Goal: Transaction & Acquisition: Subscribe to service/newsletter

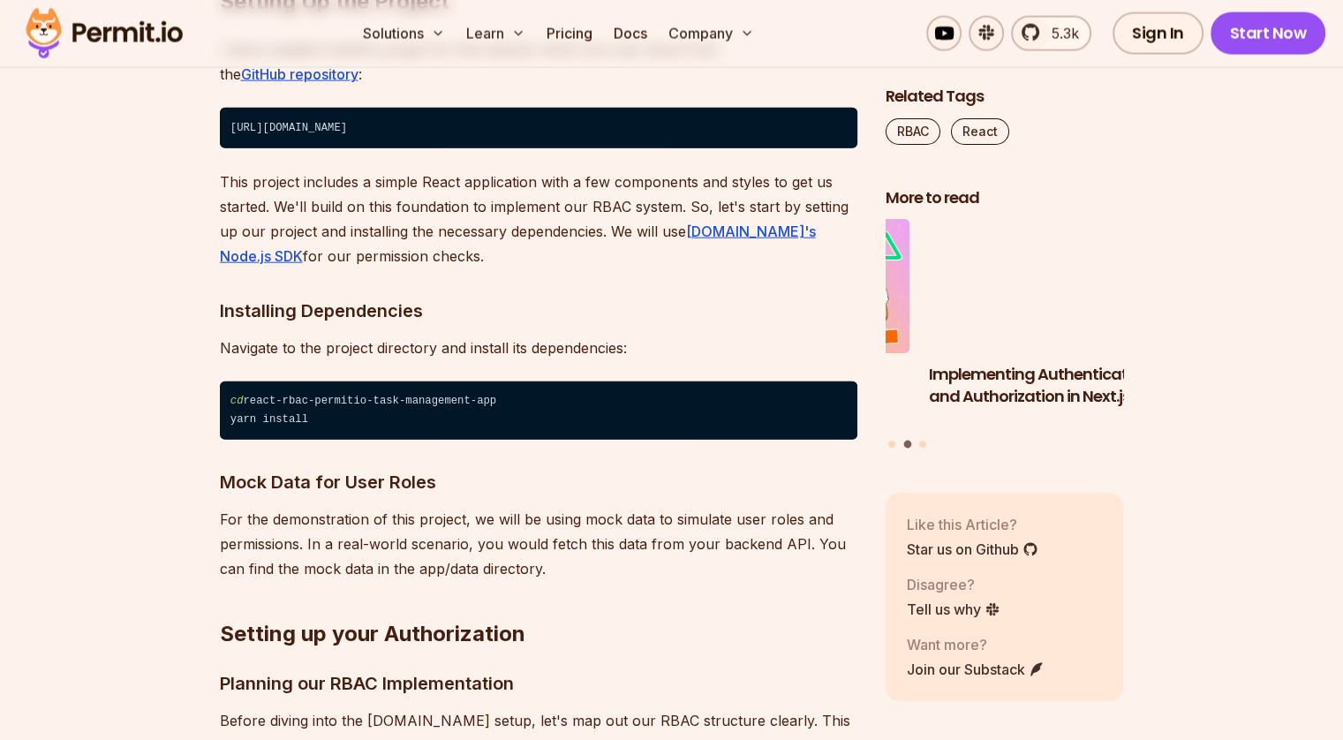
scroll to position [4183, 0]
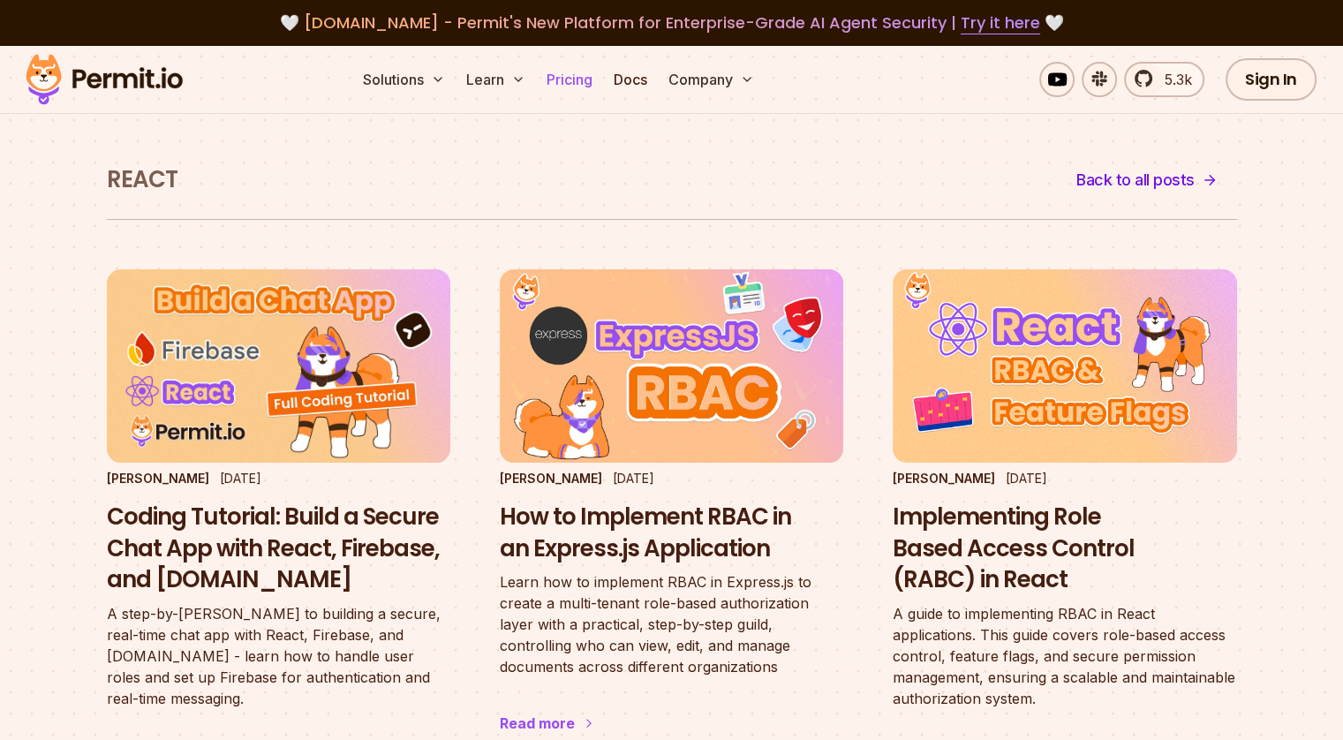
click at [600, 81] on link "Pricing" at bounding box center [570, 79] width 60 height 35
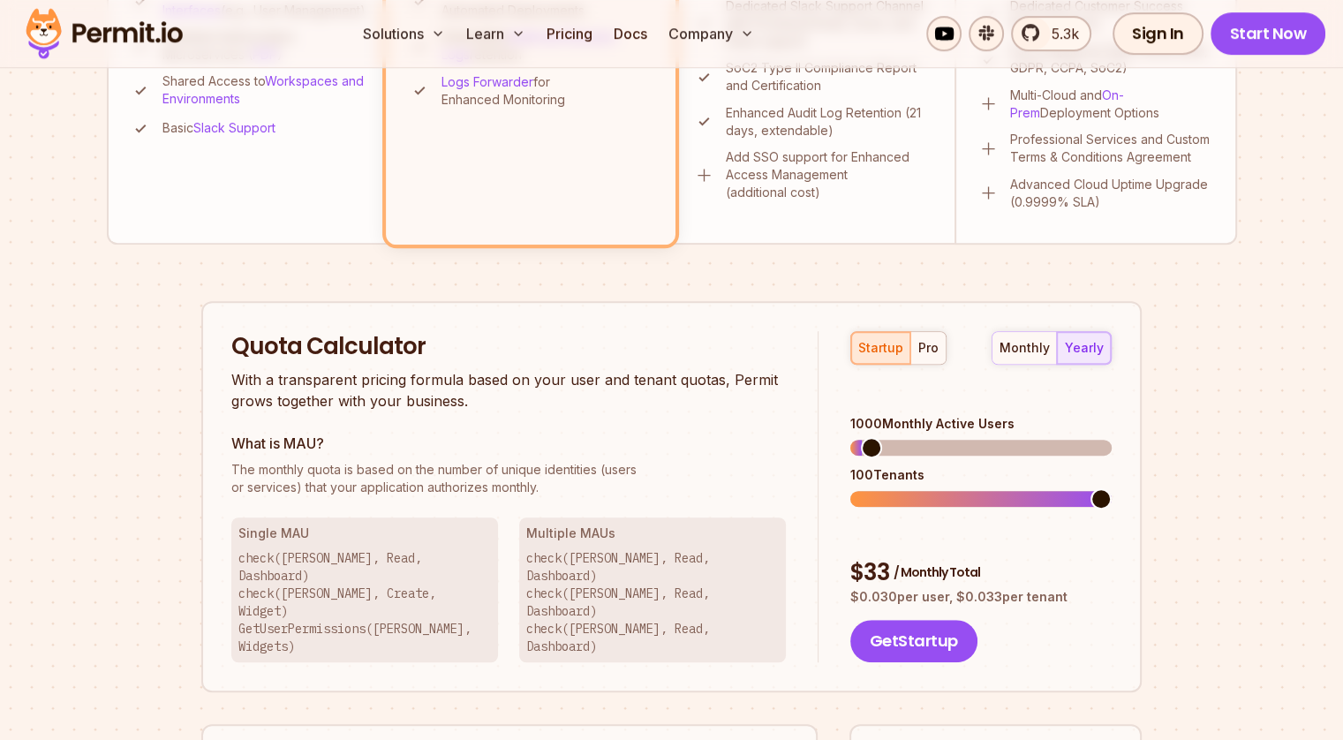
scroll to position [1093, 0]
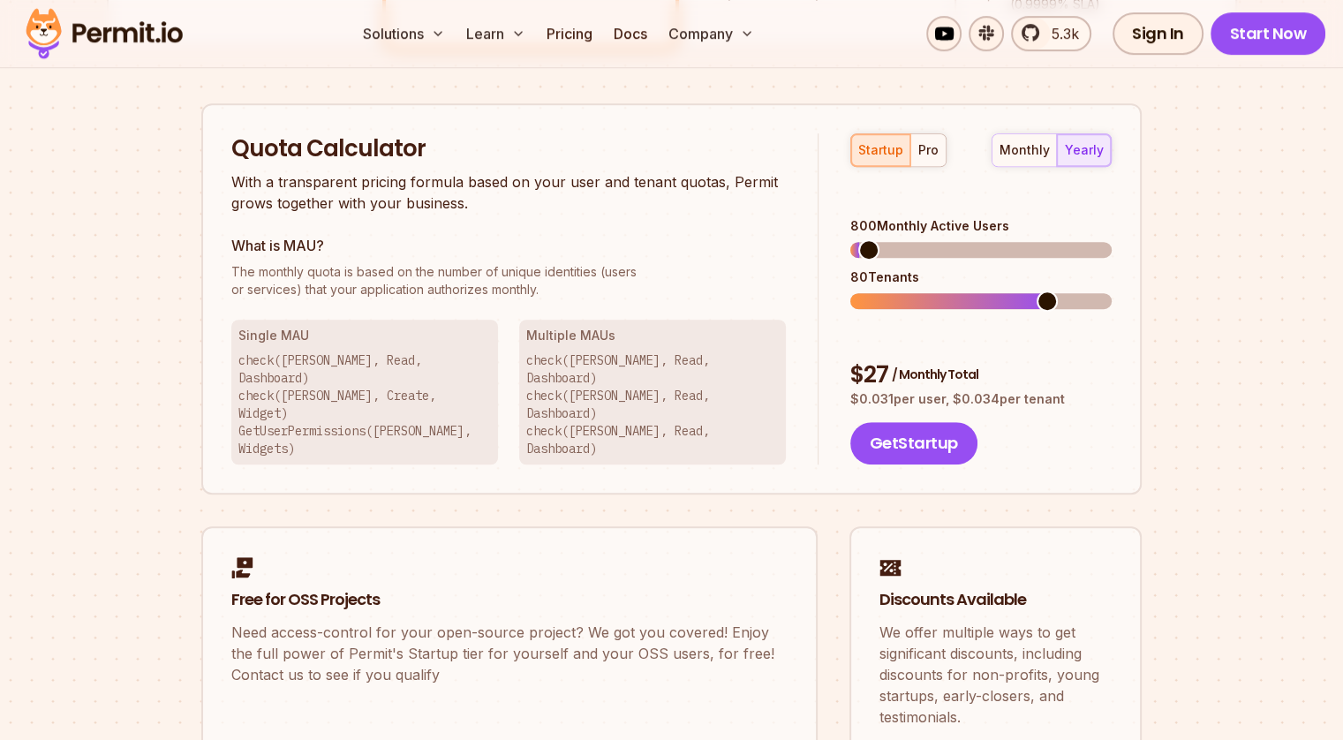
click at [859, 239] on span at bounding box center [869, 249] width 21 height 21
click at [870, 242] on span at bounding box center [981, 250] width 261 height 16
click at [951, 291] on span at bounding box center [940, 301] width 21 height 21
